Goal: Task Accomplishment & Management: Manage account settings

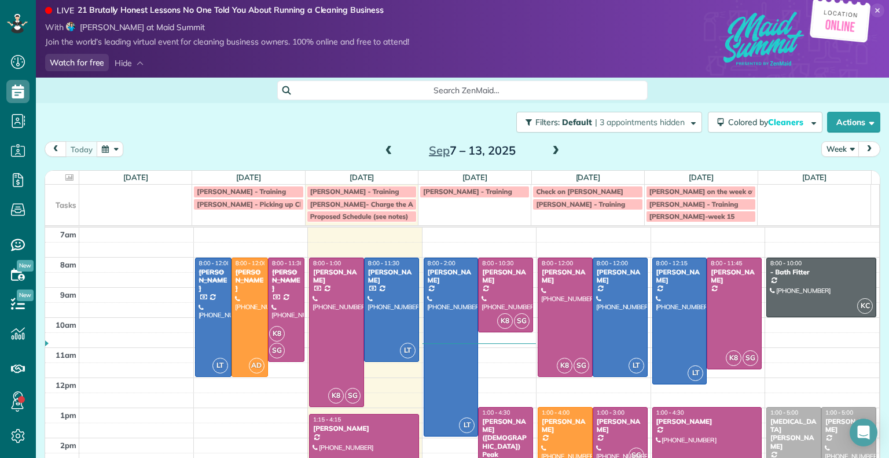
scroll to position [92, 0]
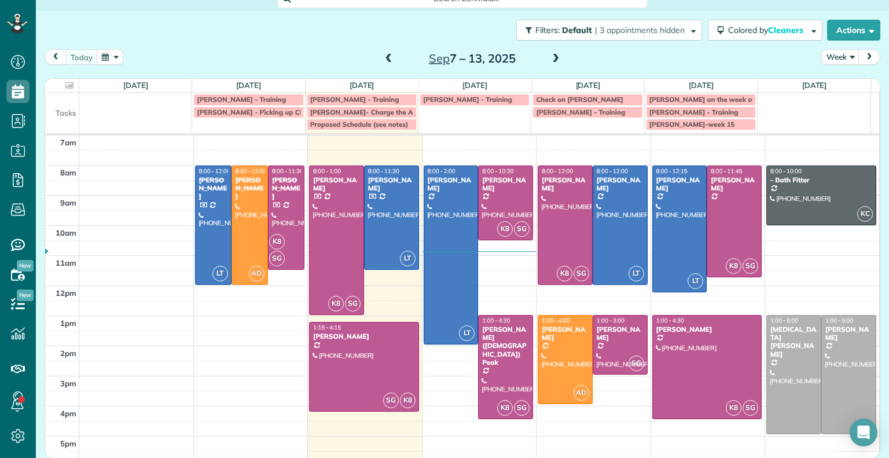
click at [550, 48] on div "Filters: Default | 3 appointments hidden Colored by Cleaners Color by Cleaner C…" at bounding box center [462, 30] width 853 height 38
click at [549, 58] on span at bounding box center [555, 59] width 13 height 10
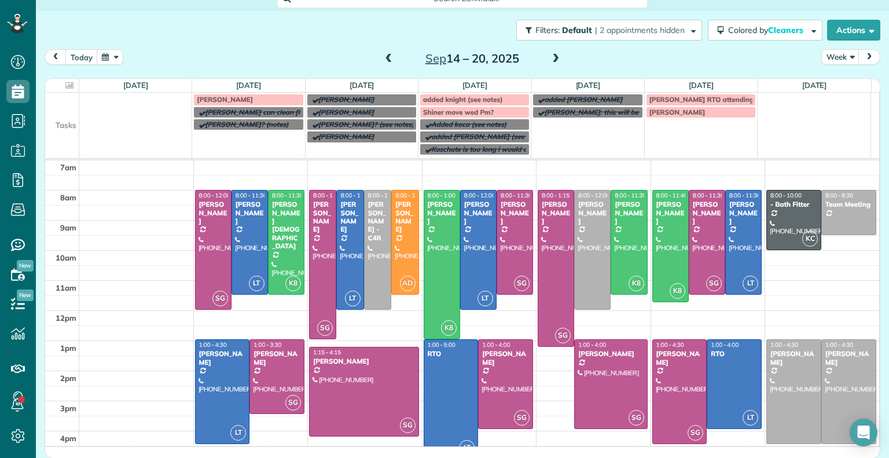
click at [383, 57] on span at bounding box center [389, 59] width 13 height 10
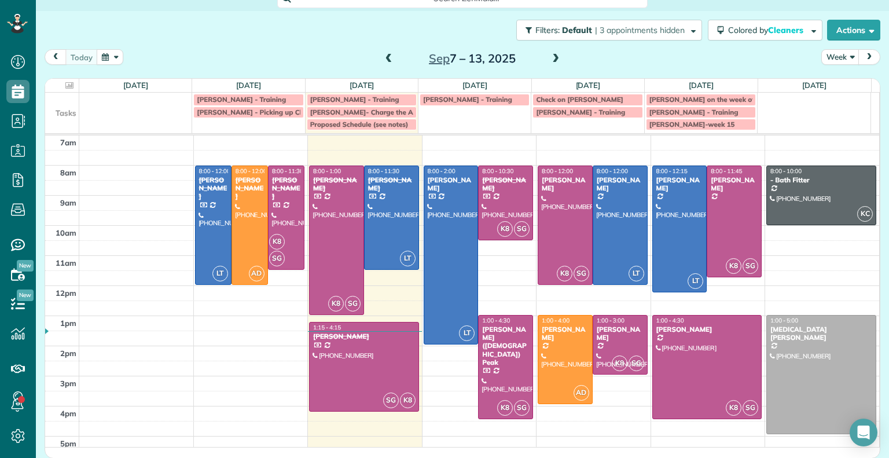
click at [383, 60] on span at bounding box center [389, 59] width 13 height 10
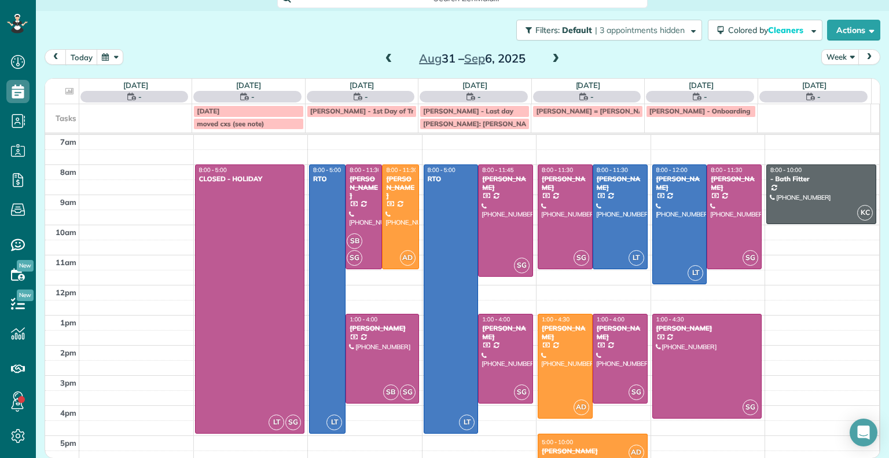
click at [383, 60] on span at bounding box center [389, 59] width 13 height 10
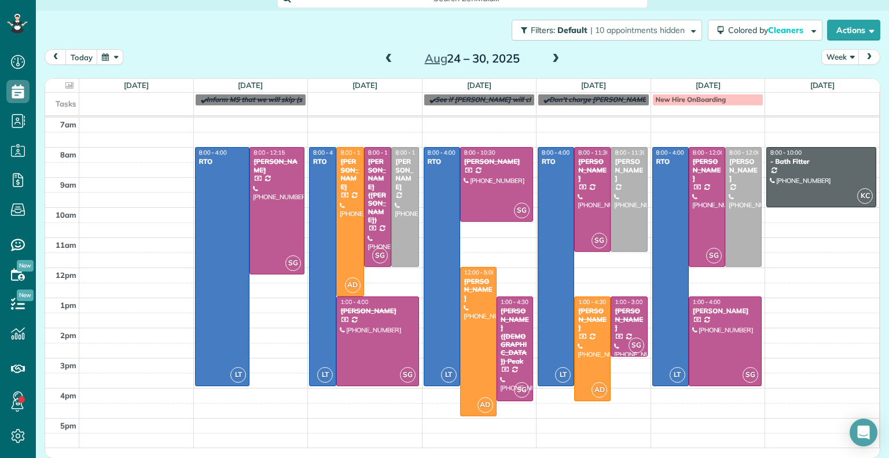
click at [383, 60] on span at bounding box center [389, 59] width 13 height 10
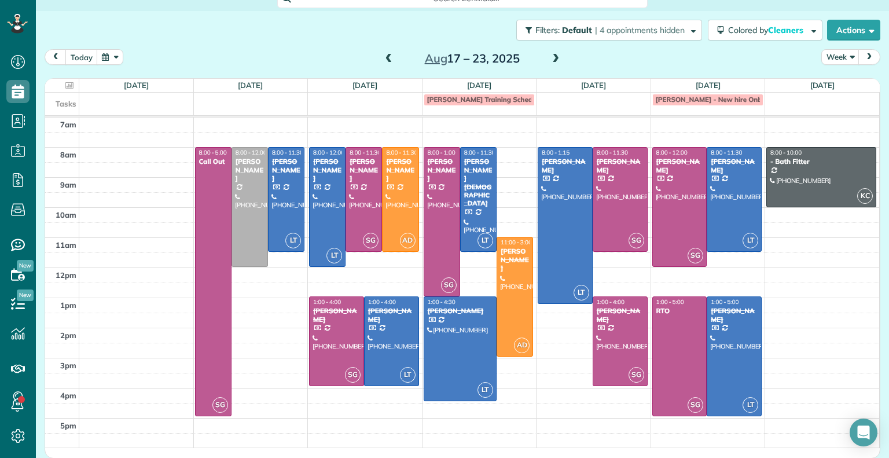
click at [553, 57] on span at bounding box center [555, 59] width 13 height 10
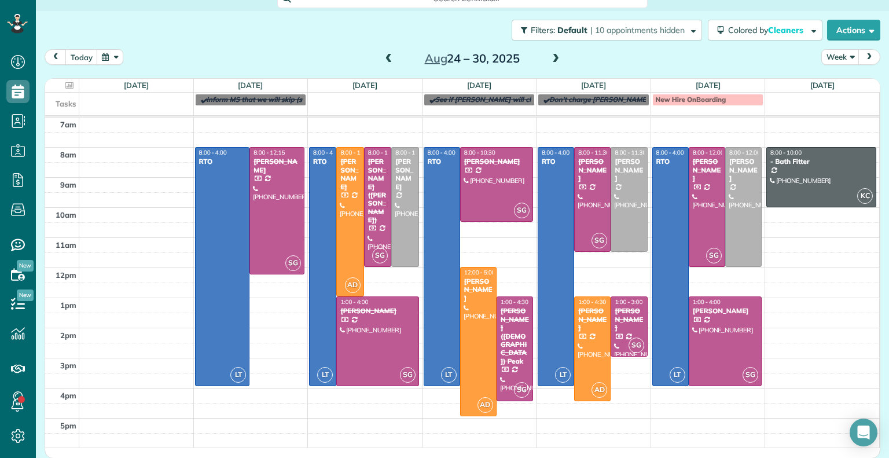
click at [556, 59] on span at bounding box center [555, 59] width 13 height 10
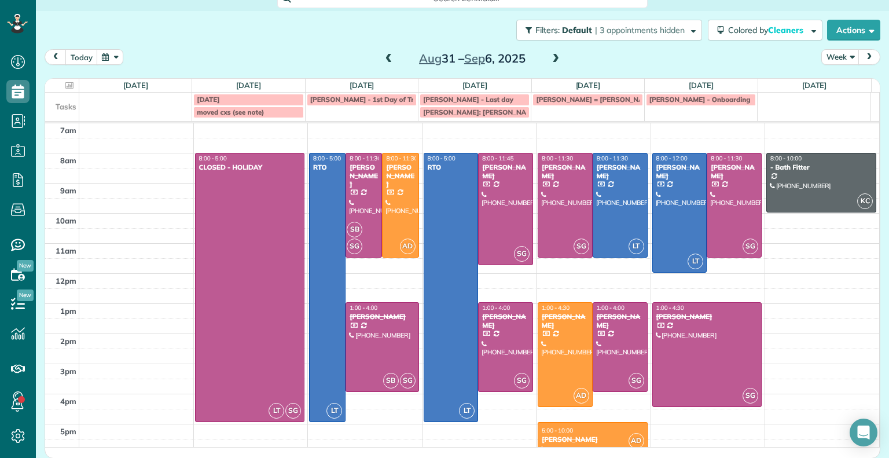
click at [556, 59] on span at bounding box center [555, 59] width 13 height 10
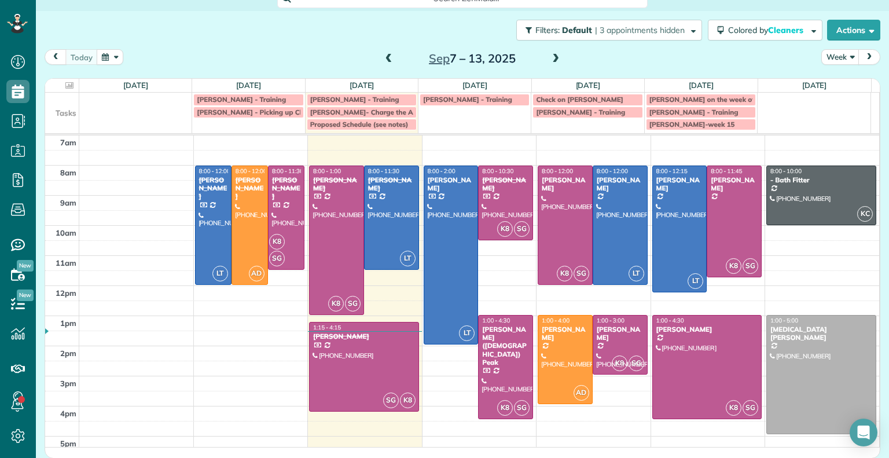
click at [556, 59] on span at bounding box center [555, 59] width 13 height 10
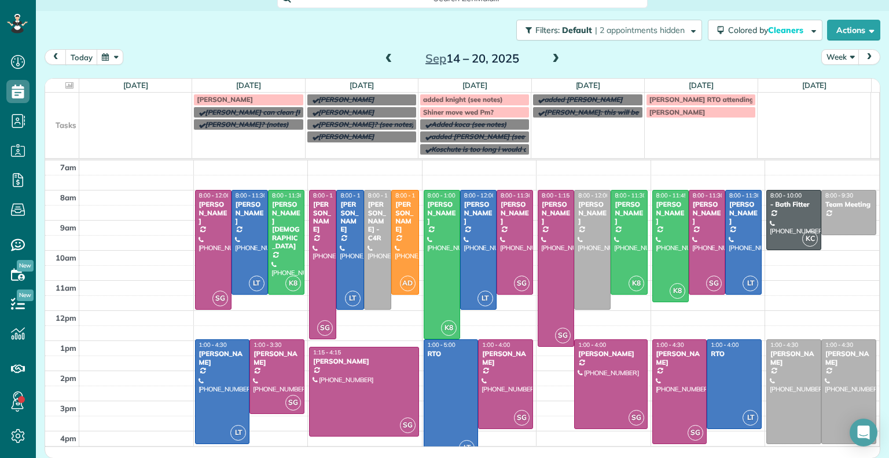
click at [551, 59] on span at bounding box center [555, 59] width 13 height 10
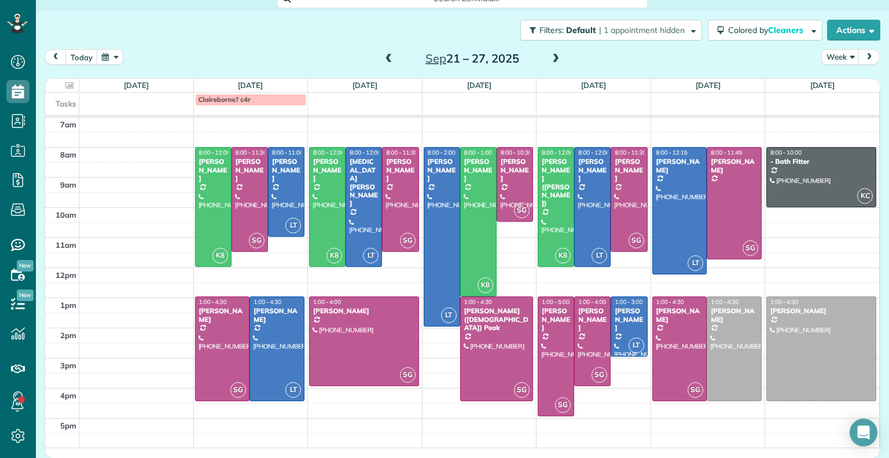
click at [383, 64] on span at bounding box center [389, 58] width 13 height 17
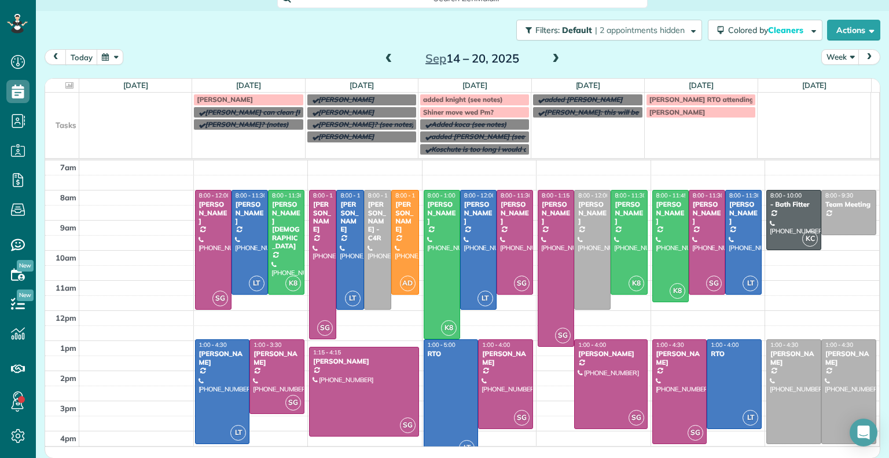
click at [384, 58] on span at bounding box center [389, 59] width 13 height 10
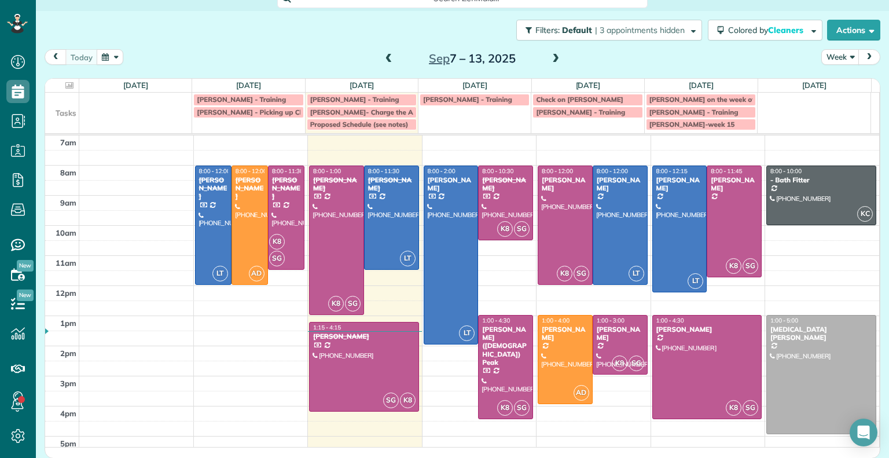
click at [554, 56] on span at bounding box center [555, 59] width 13 height 10
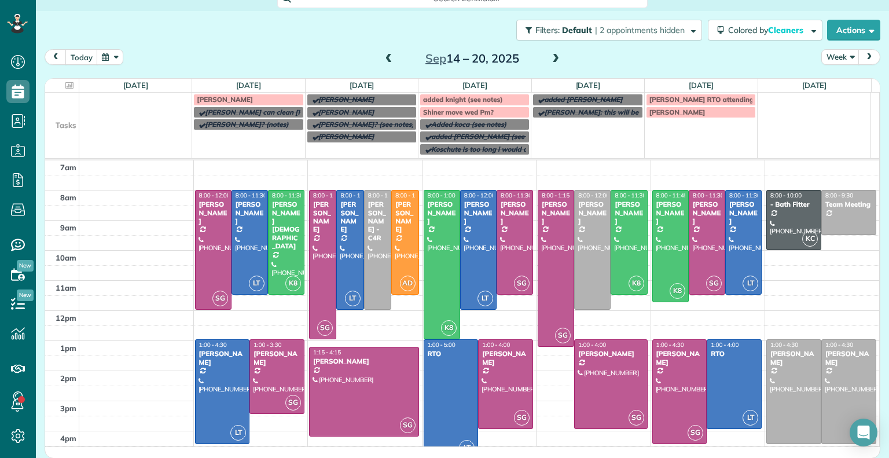
click at [552, 61] on span at bounding box center [555, 59] width 13 height 10
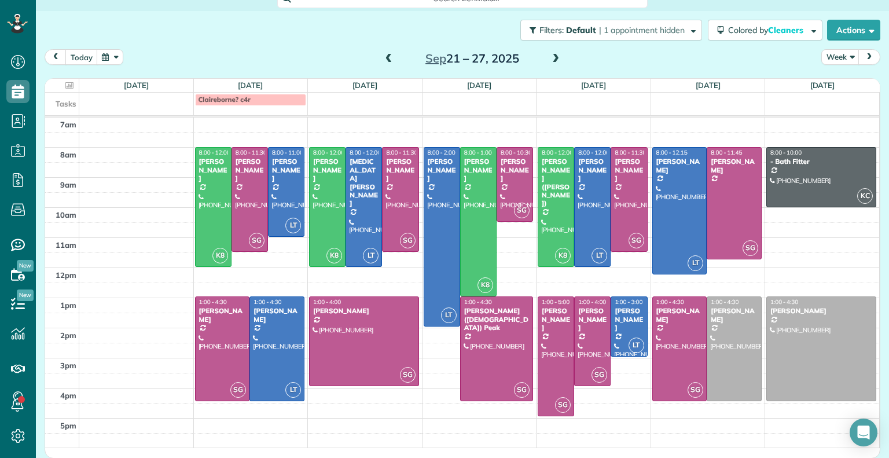
click at [549, 63] on span at bounding box center [555, 59] width 13 height 10
